Goal: Task Accomplishment & Management: Manage account settings

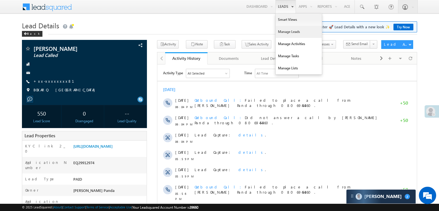
click at [286, 34] on link "Manage Leads" at bounding box center [299, 32] width 46 height 12
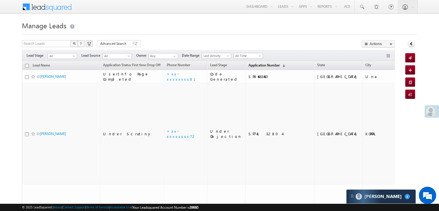
click at [256, 66] on span "Application Number" at bounding box center [263, 65] width 31 height 4
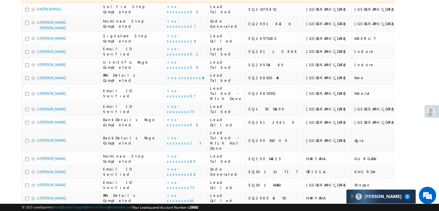
scroll to position [202, 0]
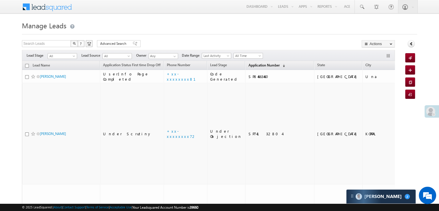
click at [248, 65] on span "Application Number" at bounding box center [263, 65] width 31 height 4
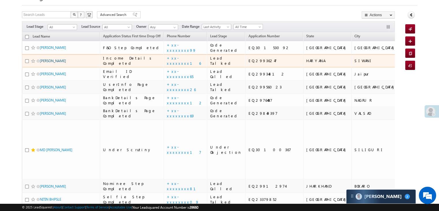
click at [52, 63] on link "Vijay lakhlan" at bounding box center [53, 61] width 26 height 4
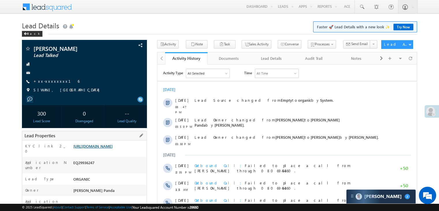
click at [113, 148] on link "[URL][DOMAIN_NAME]" at bounding box center [92, 146] width 39 height 5
click at [50, 82] on link "+xx-xxxxxxxx16" at bounding box center [57, 81] width 46 height 5
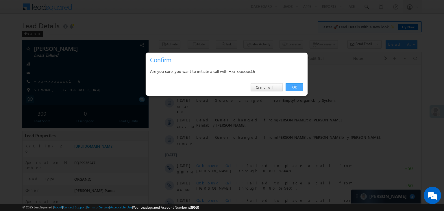
click at [293, 88] on link "OK" at bounding box center [294, 87] width 18 height 8
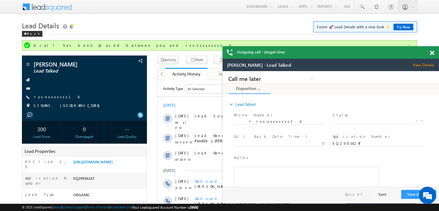
click at [434, 53] on span at bounding box center [432, 53] width 4 height 5
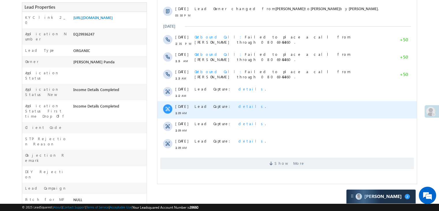
scroll to position [144, 0]
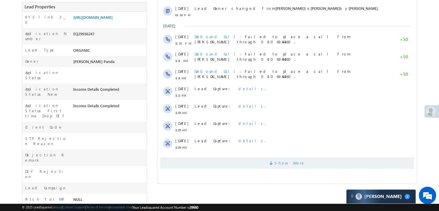
click at [301, 162] on span "Show More" at bounding box center [287, 163] width 254 height 12
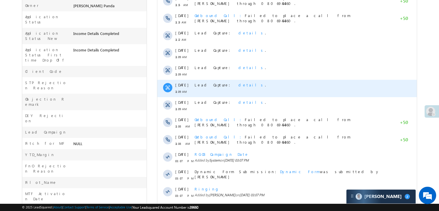
scroll to position [297, 0]
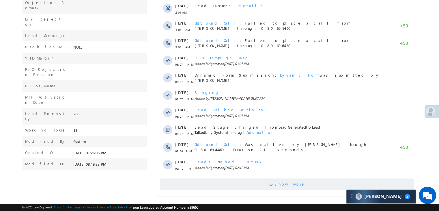
click at [286, 182] on span "Show More" at bounding box center [290, 184] width 31 height 12
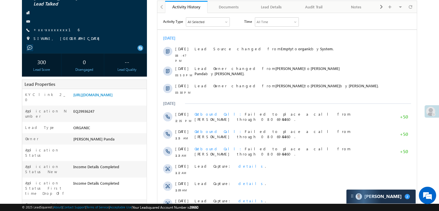
scroll to position [66, 0]
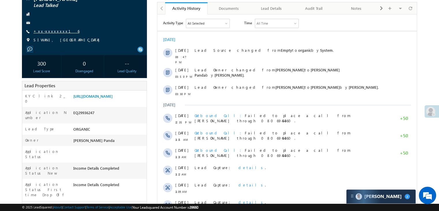
click at [40, 31] on link "+xx-xxxxxxxx16" at bounding box center [57, 31] width 46 height 5
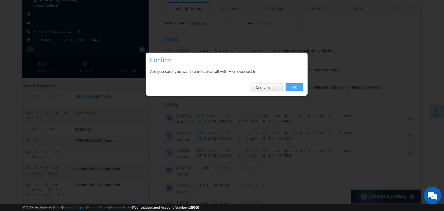
click at [292, 89] on link "OK" at bounding box center [294, 87] width 18 height 8
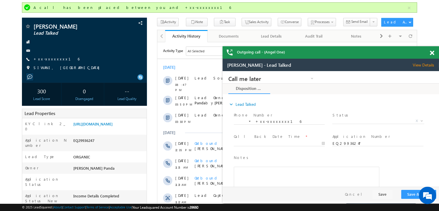
scroll to position [0, 0]
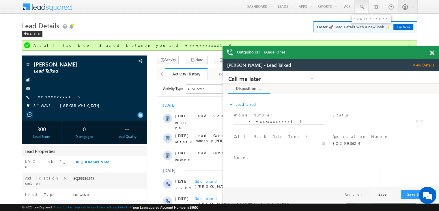
click at [360, 5] on span at bounding box center [362, 7] width 6 height 6
paste input "9594860604"
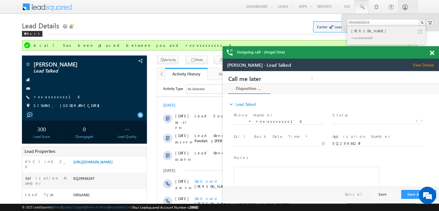
type input "9594860604"
click at [356, 30] on div "[PERSON_NAME]" at bounding box center [388, 31] width 77 height 6
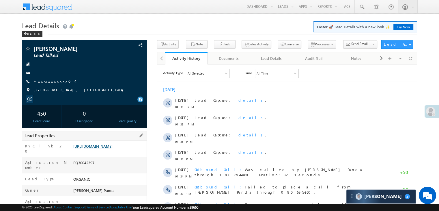
click at [103, 148] on link "[URL][DOMAIN_NAME]" at bounding box center [92, 146] width 39 height 5
click at [361, 5] on span at bounding box center [362, 7] width 6 height 6
click at [362, 6] on span at bounding box center [362, 7] width 6 height 6
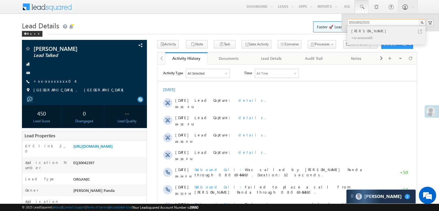
type input "9554892505"
click at [358, 31] on div "[PERSON_NAME]" at bounding box center [388, 31] width 77 height 6
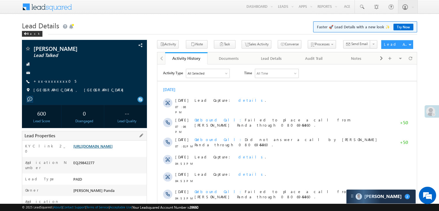
click at [108, 148] on link "[URL][DOMAIN_NAME]" at bounding box center [92, 146] width 39 height 5
click at [360, 6] on span at bounding box center [362, 7] width 6 height 6
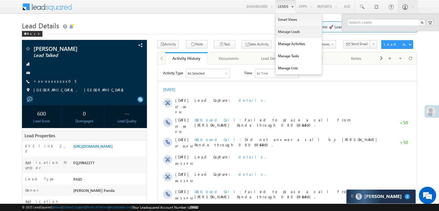
click at [287, 30] on link "Manage Leads" at bounding box center [299, 32] width 46 height 12
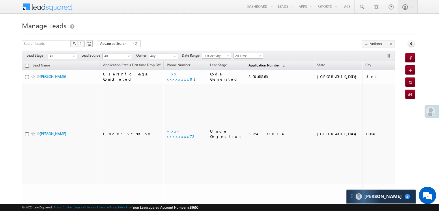
click at [253, 65] on span "Application Number" at bounding box center [263, 65] width 31 height 4
click at [255, 65] on span "Application Number" at bounding box center [263, 65] width 31 height 4
click at [248, 64] on span "Application Number" at bounding box center [263, 65] width 31 height 4
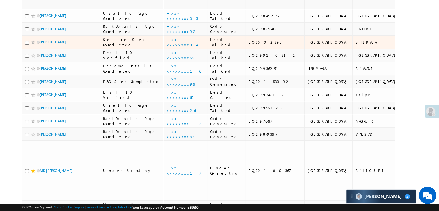
scroll to position [173, 0]
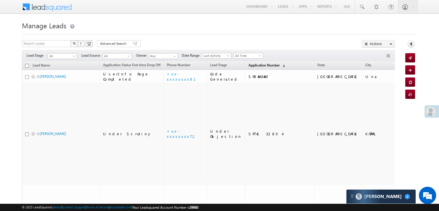
click at [257, 63] on span "Application Number" at bounding box center [263, 65] width 31 height 4
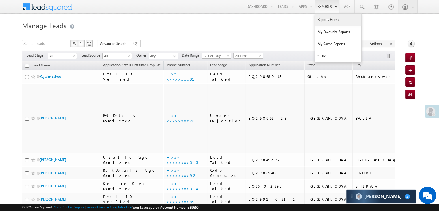
click at [329, 21] on link "Reports Home" at bounding box center [338, 20] width 46 height 12
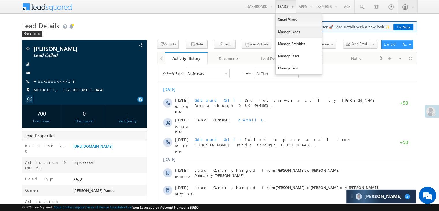
click at [289, 29] on link "Manage Leads" at bounding box center [299, 32] width 46 height 12
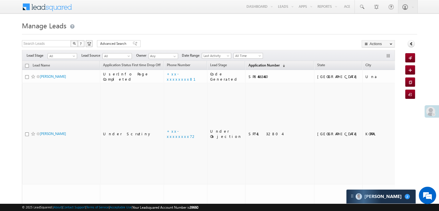
click at [253, 63] on span "Application Number" at bounding box center [263, 65] width 31 height 4
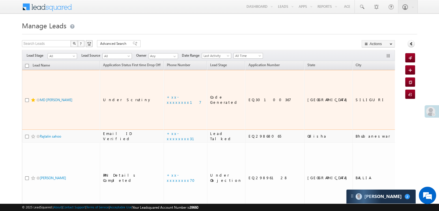
click at [33, 97] on div at bounding box center [34, 100] width 18 height 6
click at [33, 98] on span at bounding box center [33, 100] width 5 height 5
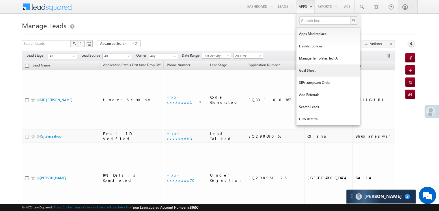
click at [306, 70] on link "Goal Sheet" at bounding box center [329, 70] width 64 height 12
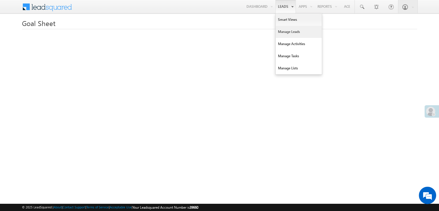
click at [284, 29] on link "Manage Leads" at bounding box center [299, 32] width 46 height 12
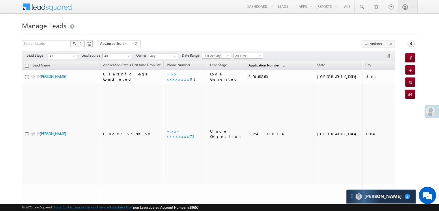
click at [251, 63] on span "Application Number" at bounding box center [263, 65] width 31 height 4
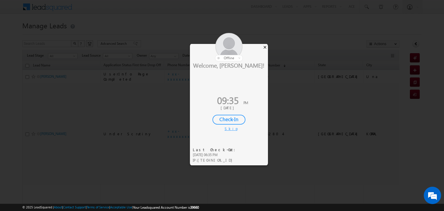
click at [265, 46] on div "×" at bounding box center [265, 47] width 6 height 6
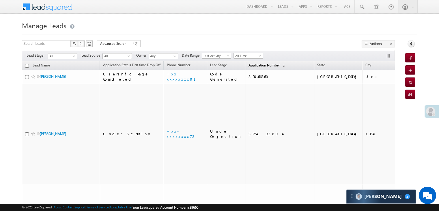
click at [255, 62] on link "Application Number (sorted descending)" at bounding box center [266, 66] width 42 height 8
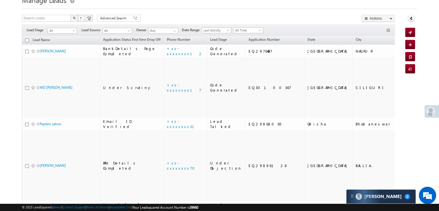
scroll to position [29, 0]
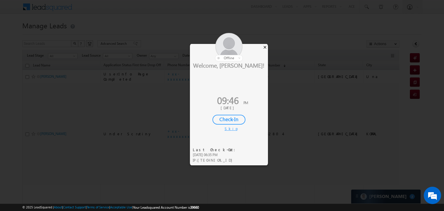
click at [266, 47] on div "×" at bounding box center [265, 47] width 6 height 6
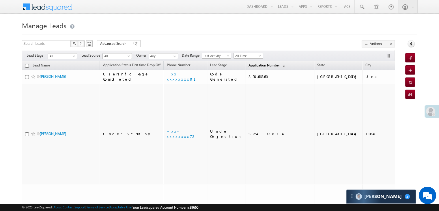
click at [253, 64] on span "Application Number" at bounding box center [263, 65] width 31 height 4
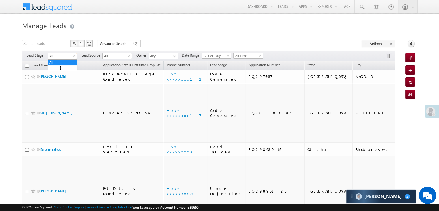
click at [73, 55] on span at bounding box center [74, 57] width 5 height 5
click at [66, 66] on link "Lead Generated" at bounding box center [62, 68] width 29 height 5
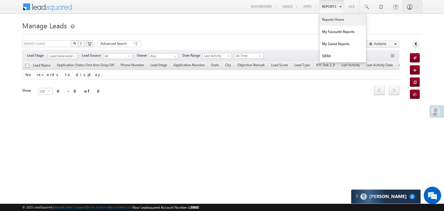
click at [330, 21] on link "Reports Home" at bounding box center [342, 20] width 46 height 12
